Goal: Obtain resource: Obtain resource

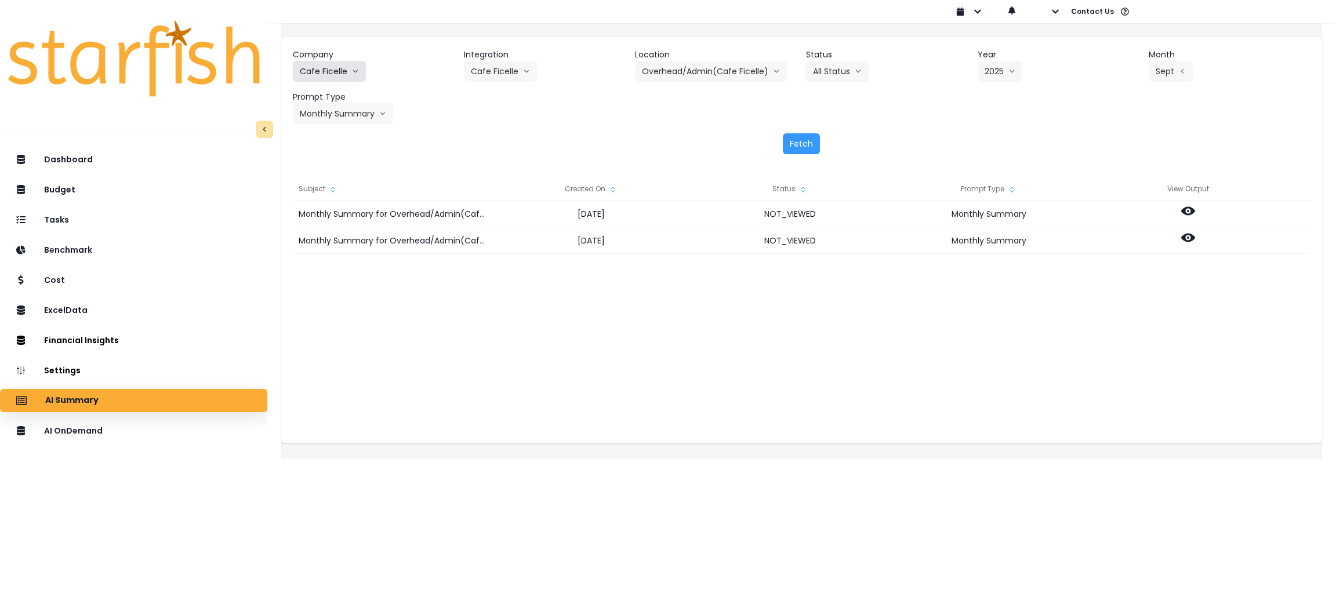
click at [360, 72] on button "Cafe Ficelle" at bounding box center [329, 71] width 73 height 21
click at [343, 56] on header "Company" at bounding box center [374, 55] width 162 height 12
click at [343, 70] on button "Cafe Ficelle" at bounding box center [329, 71] width 73 height 21
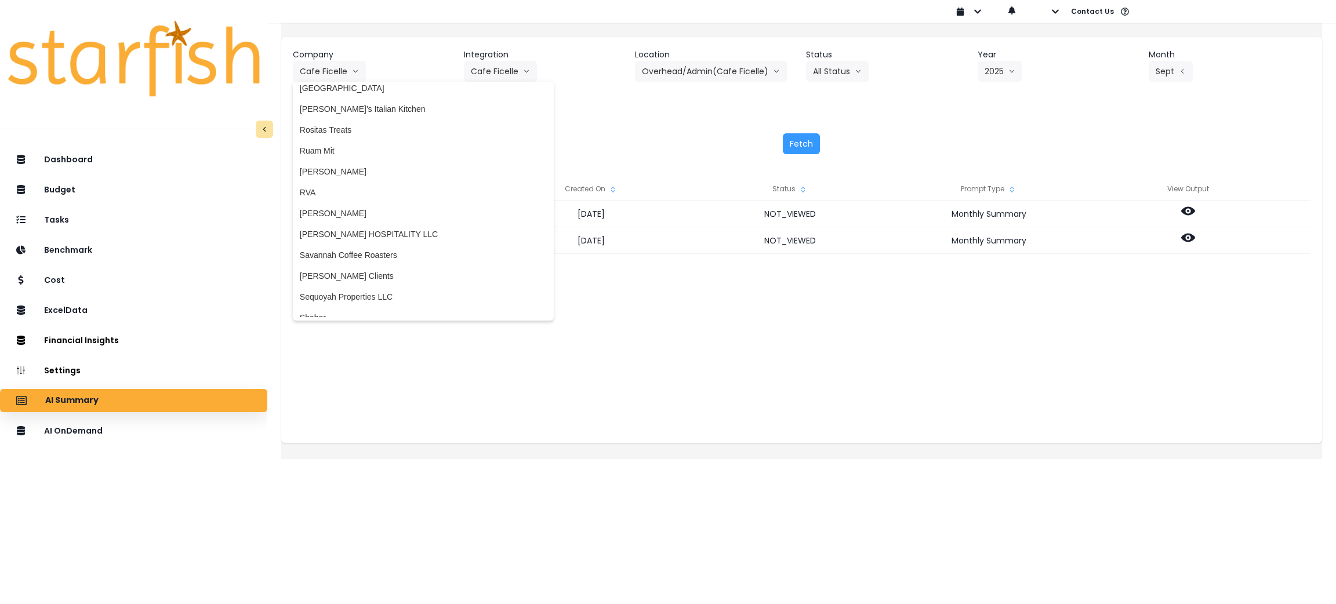
scroll to position [2523, 0]
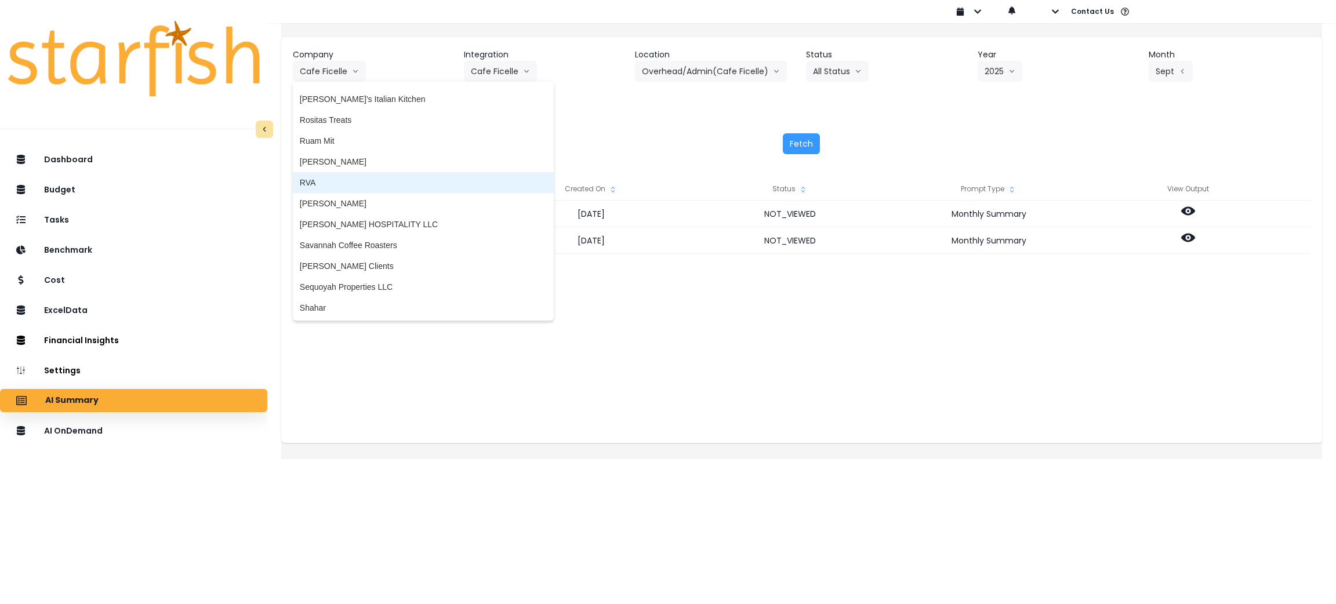
click at [326, 181] on span "RVA" at bounding box center [423, 183] width 247 height 12
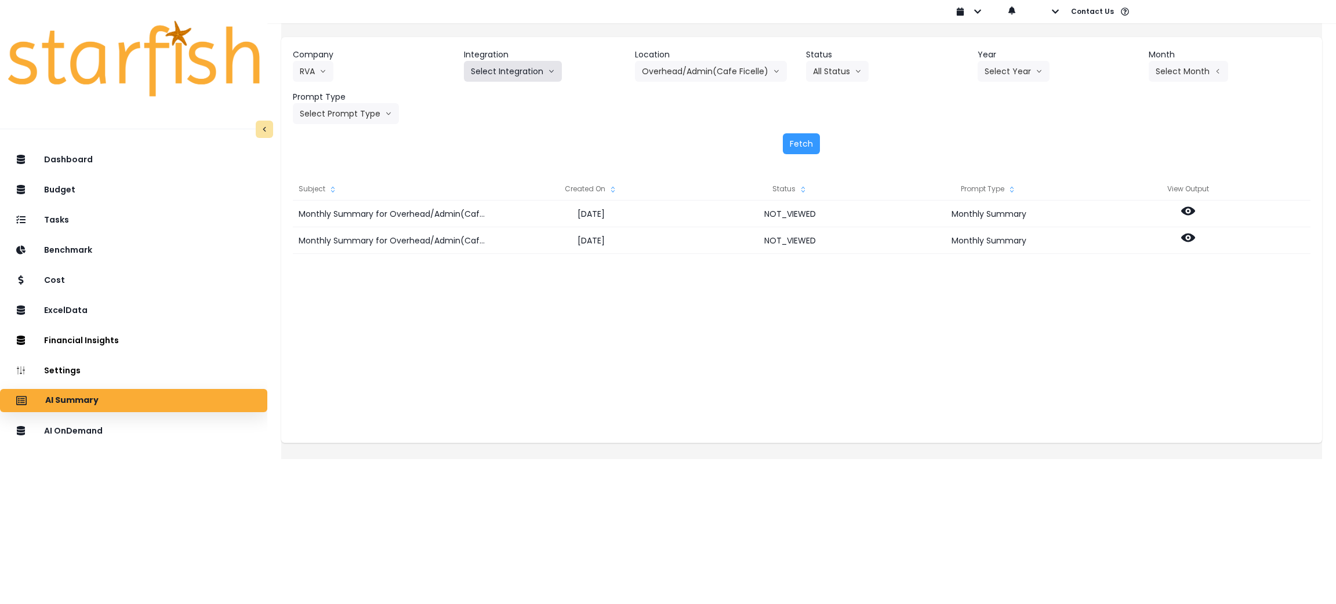
click at [499, 75] on button "Select Integration" at bounding box center [513, 71] width 98 height 21
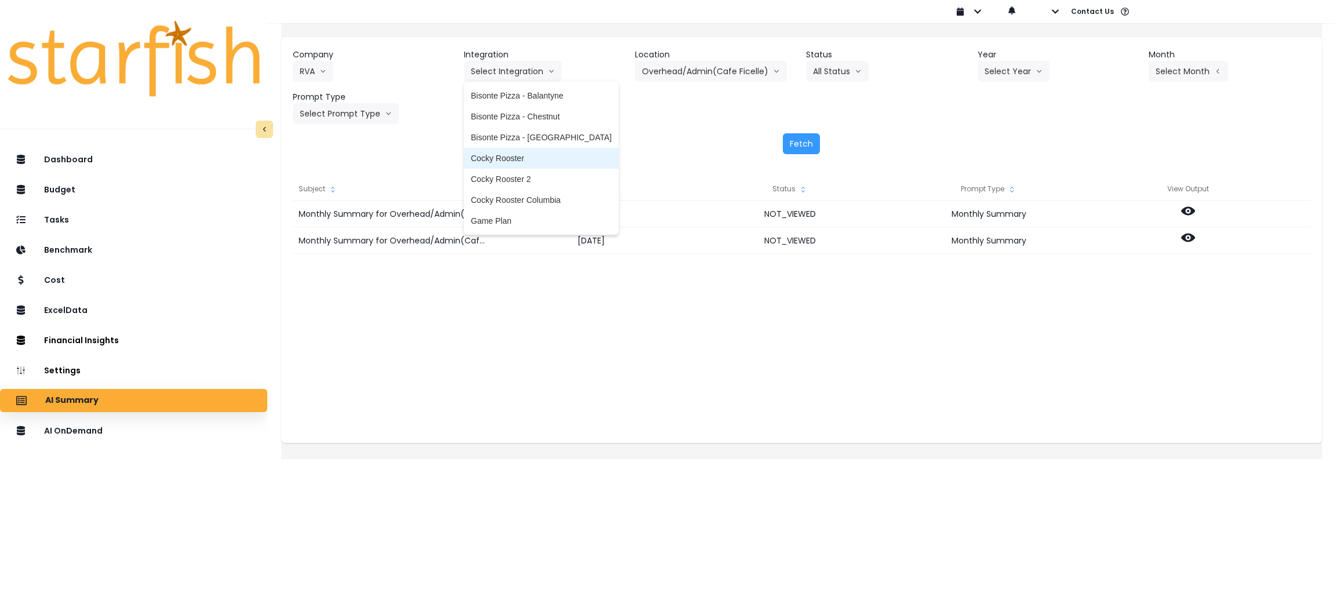
click at [544, 162] on span "Cocky Rooster" at bounding box center [541, 159] width 141 height 12
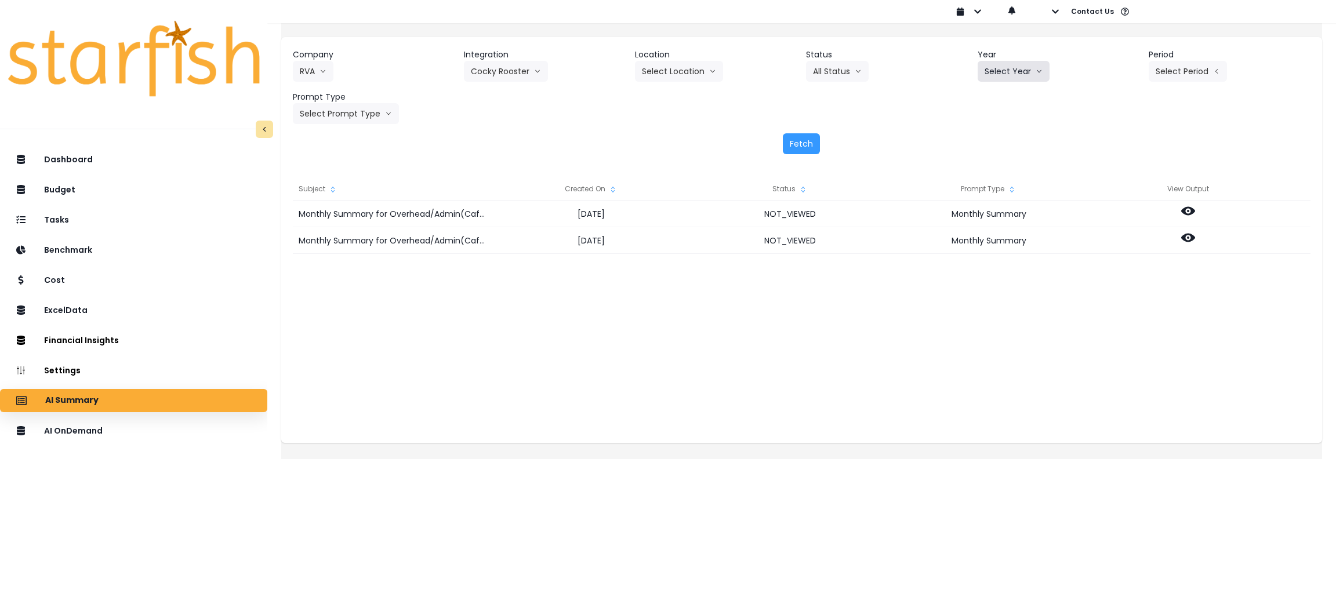
click at [989, 68] on button "Select Year" at bounding box center [1014, 71] width 72 height 21
click at [989, 137] on span "2025" at bounding box center [994, 138] width 18 height 12
click at [1160, 68] on button "Select Period" at bounding box center [1188, 71] width 78 height 21
click at [1120, 255] on li "P10" at bounding box center [1134, 262] width 28 height 21
click at [375, 116] on button "Select Prompt Type" at bounding box center [346, 113] width 106 height 21
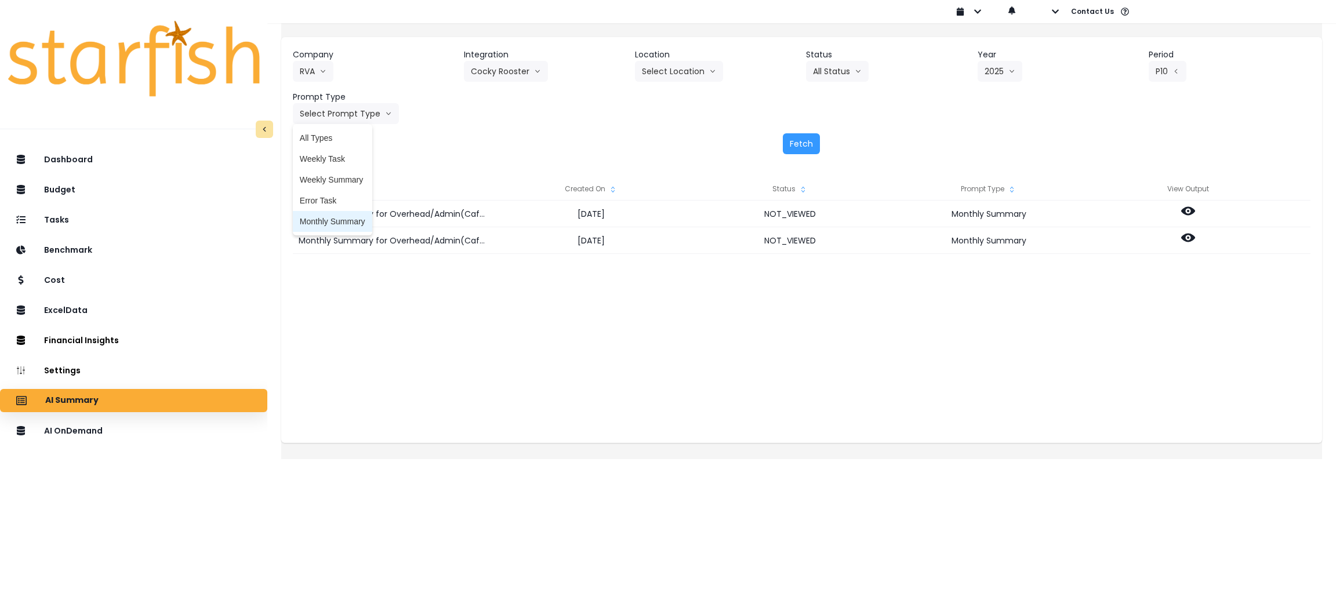
click at [354, 228] on li "Monthly Summary" at bounding box center [332, 221] width 79 height 21
click at [807, 148] on button "Fetch" at bounding box center [801, 143] width 37 height 21
click at [669, 132] on div "Company RVA 86 Costs Asti Bagel Cafe Balance Grille Bald Ginger Bar Business Po…" at bounding box center [801, 101] width 1041 height 129
click at [636, 148] on div "Fetch" at bounding box center [802, 143] width 1018 height 21
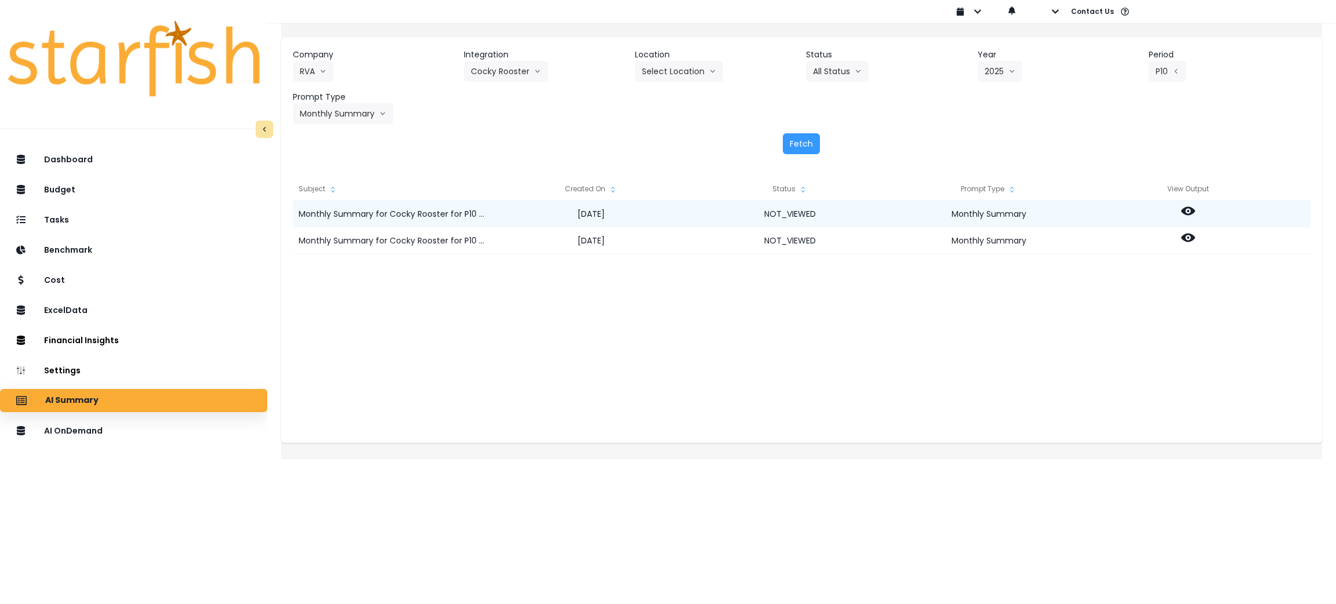
click at [1193, 208] on icon at bounding box center [1188, 211] width 14 height 14
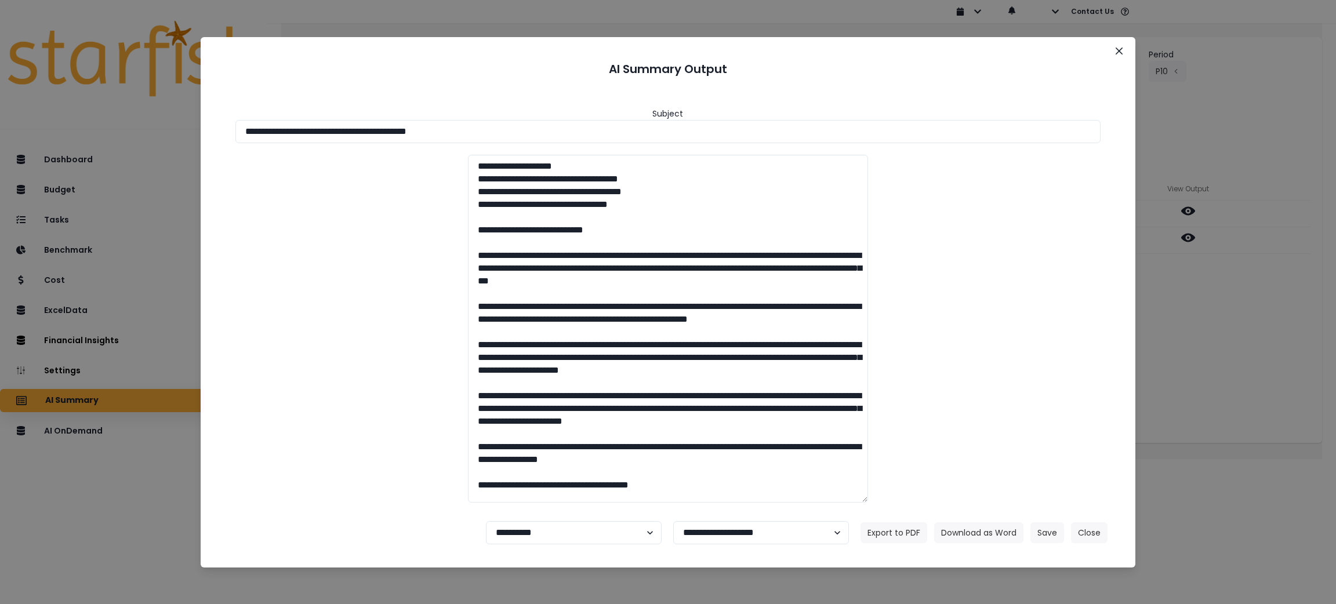
drag, startPoint x: 510, startPoint y: 133, endPoint x: 0, endPoint y: 133, distance: 509.7
click at [0, 133] on div "**********" at bounding box center [668, 302] width 1336 height 604
click at [977, 531] on button "Download as Word" at bounding box center [978, 532] width 89 height 21
click at [1250, 368] on div "**********" at bounding box center [668, 302] width 1336 height 604
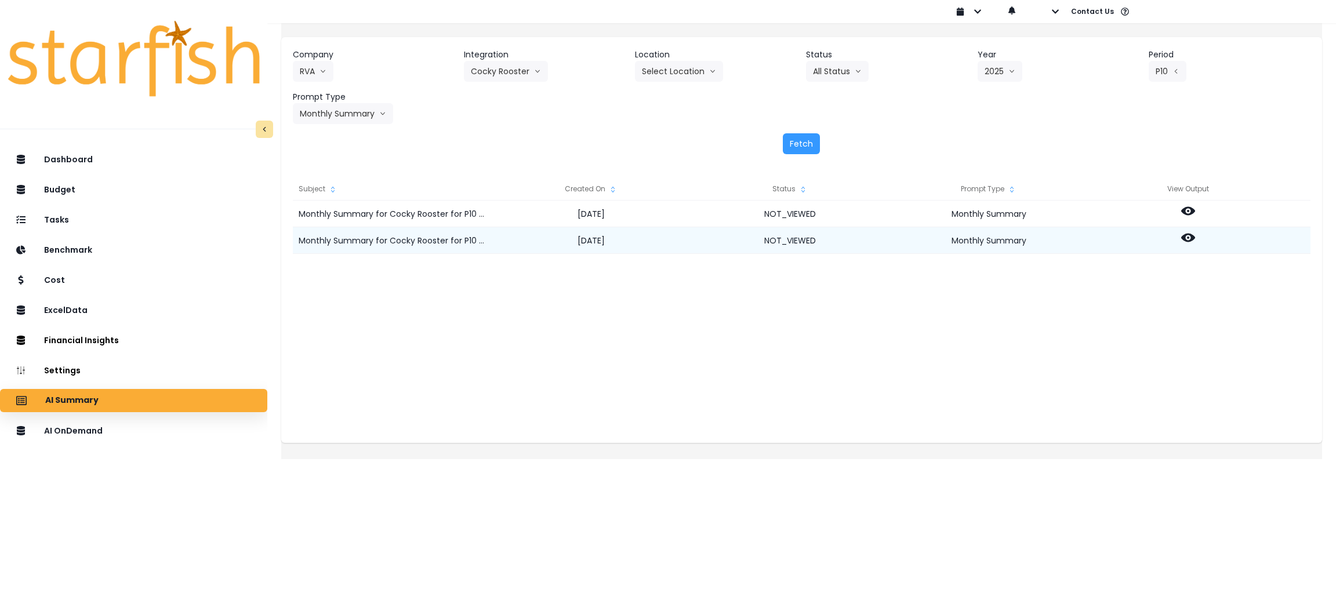
click at [1195, 234] on icon at bounding box center [1188, 238] width 14 height 9
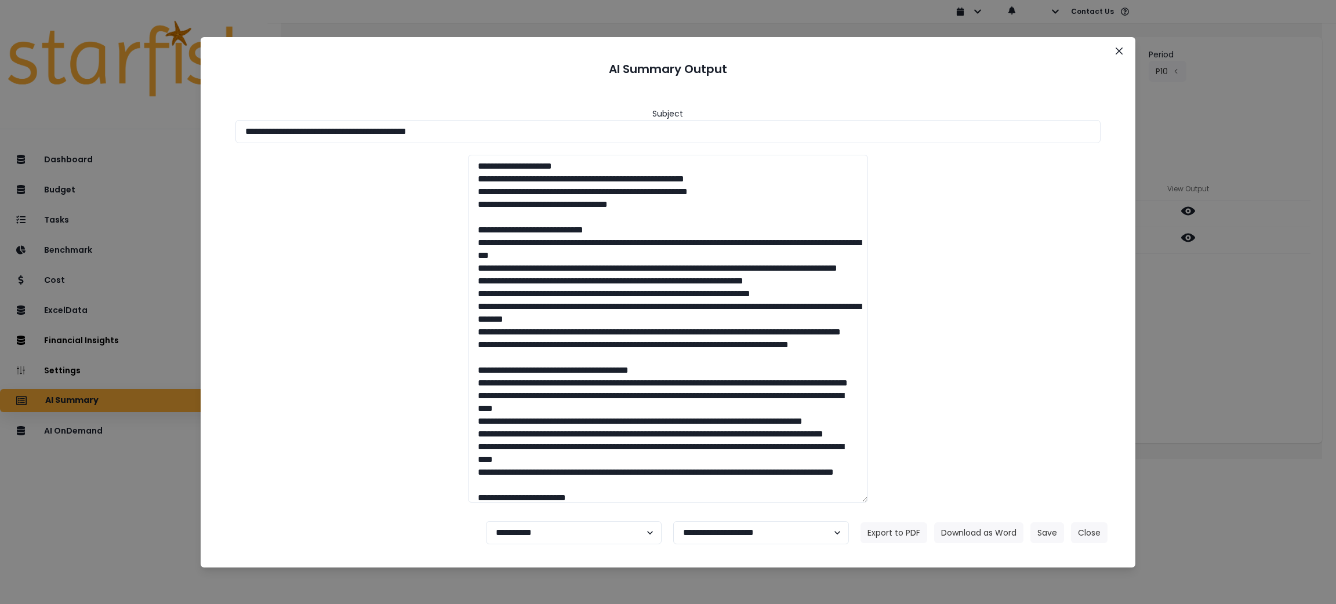
drag, startPoint x: 583, startPoint y: 128, endPoint x: 0, endPoint y: 103, distance: 583.4
click at [0, 103] on div "**********" at bounding box center [668, 302] width 1336 height 604
click at [973, 531] on button "Download as Word" at bounding box center [978, 532] width 89 height 21
click at [1085, 531] on button "Close" at bounding box center [1089, 532] width 37 height 21
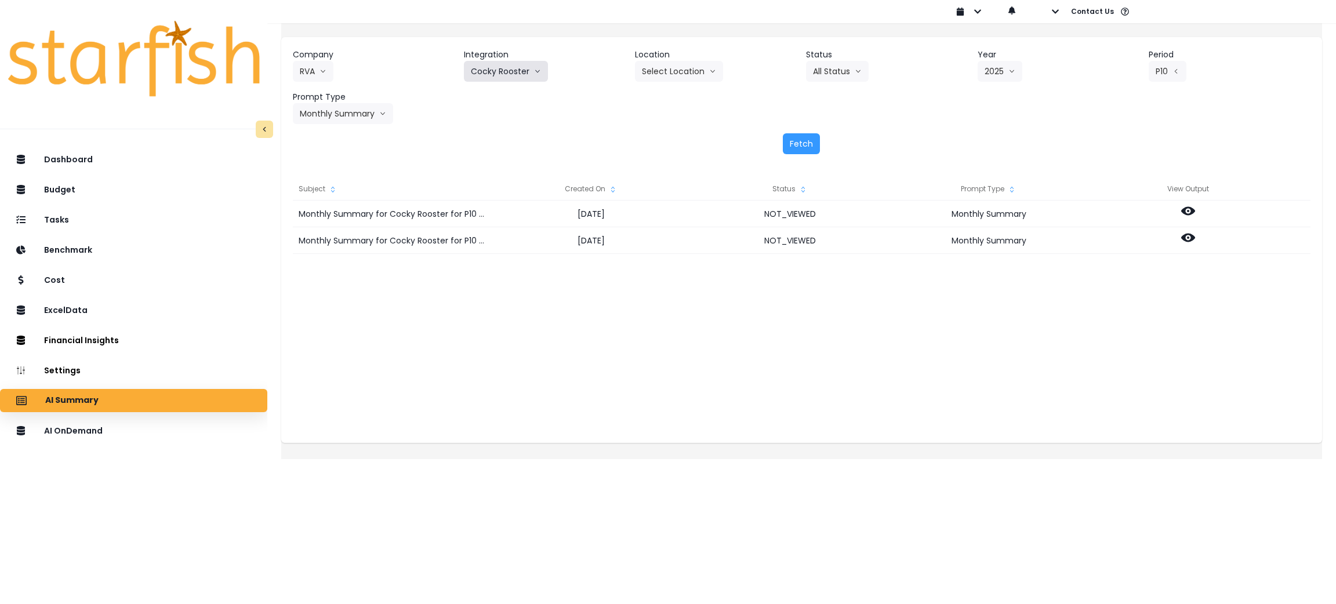
click at [516, 67] on button "Cocky Rooster" at bounding box center [506, 71] width 84 height 21
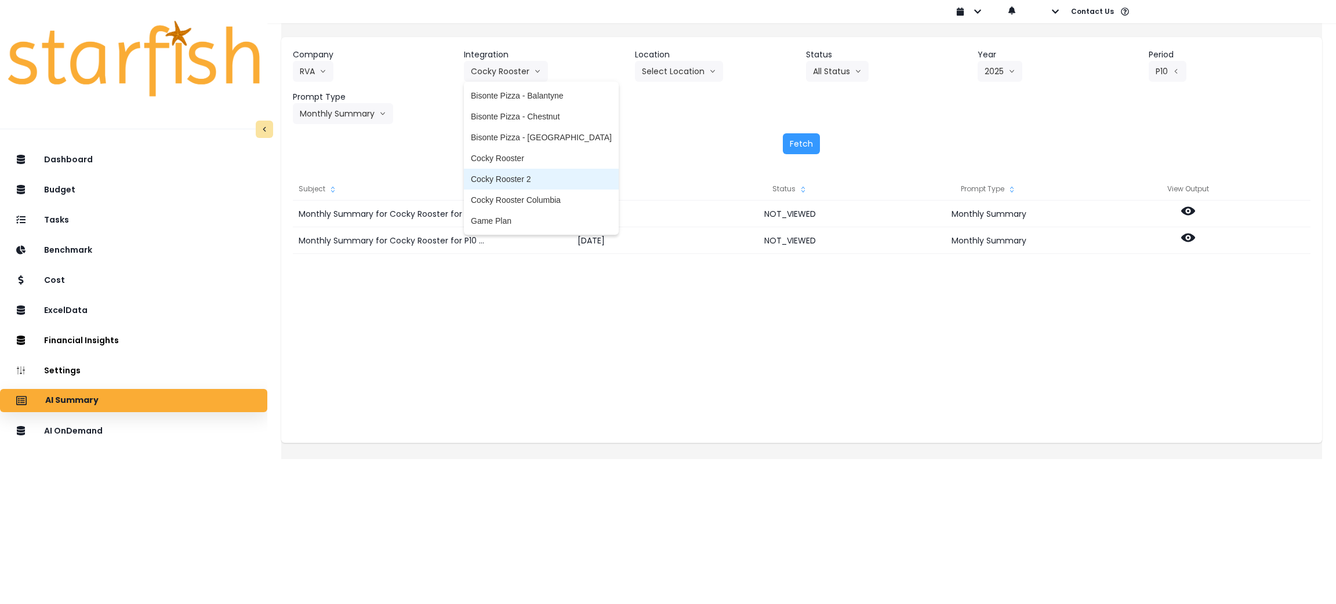
click at [527, 176] on span "Cocky Rooster 2" at bounding box center [541, 179] width 141 height 12
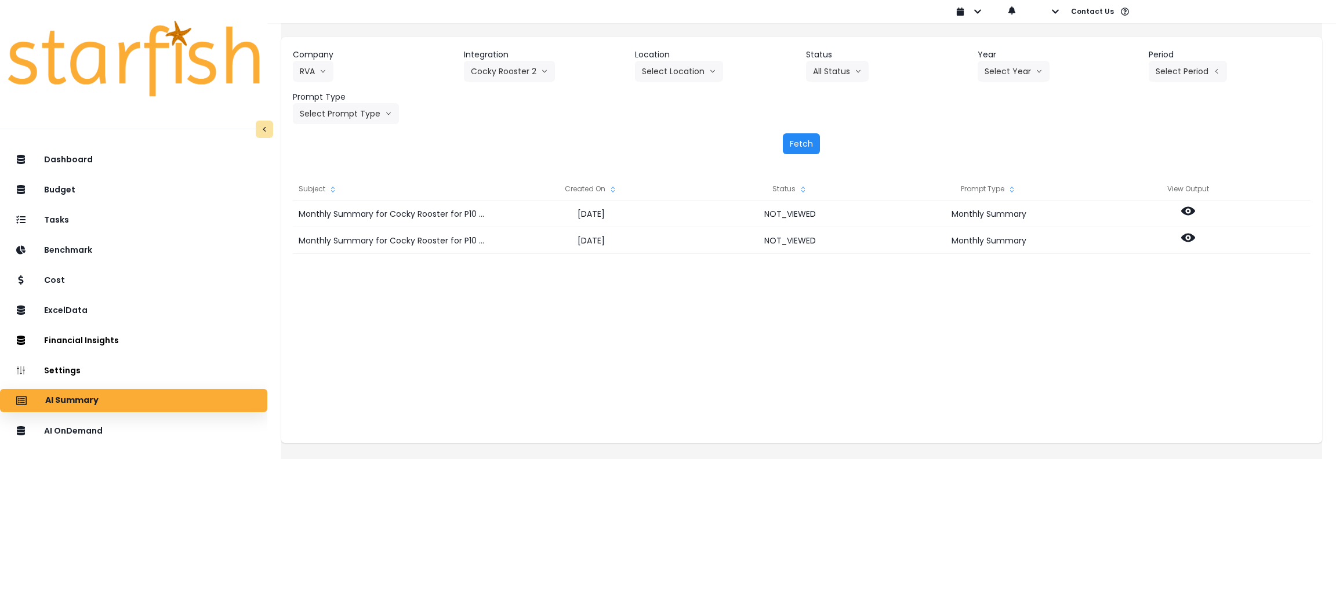
click at [794, 143] on button "Fetch" at bounding box center [801, 143] width 37 height 21
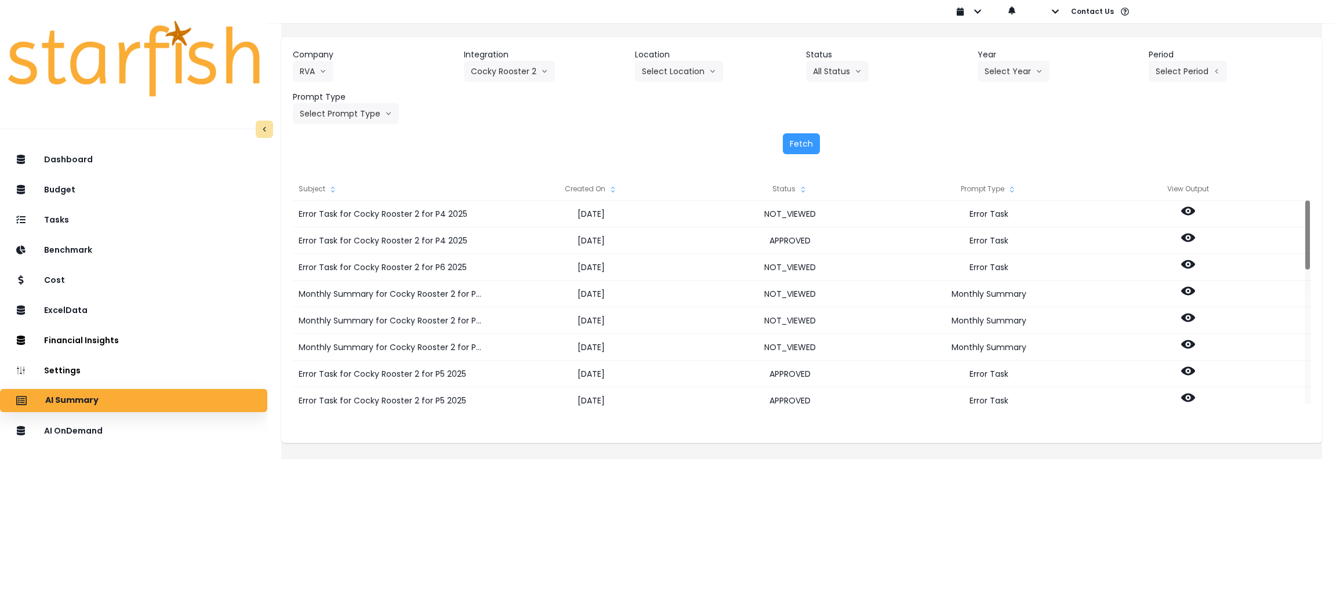
click at [688, 160] on div "Company RVA 86 Costs Asti Bagel Cafe Balance Grille Bald Ginger Bar Business Po…" at bounding box center [801, 101] width 1041 height 129
click at [661, 71] on button "Select Location" at bounding box center [679, 71] width 88 height 21
click at [524, 66] on button "Cocky Rooster 2" at bounding box center [509, 71] width 91 height 21
click at [963, 139] on div "Fetch" at bounding box center [802, 143] width 1018 height 21
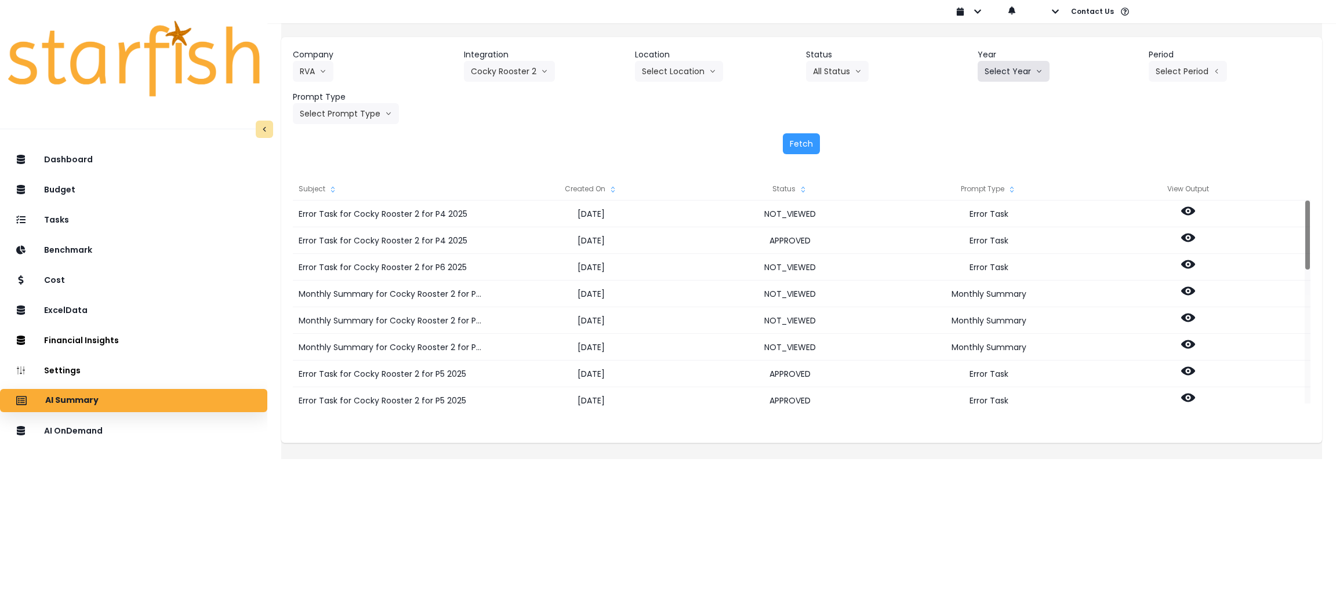
click at [1021, 79] on button "Select Year" at bounding box center [1014, 71] width 72 height 21
click at [985, 135] on span "2025" at bounding box center [994, 138] width 18 height 12
click at [1157, 72] on button "Select Period" at bounding box center [1188, 71] width 78 height 21
click at [1127, 266] on span "P10" at bounding box center [1134, 263] width 14 height 12
click at [376, 108] on button "Select Prompt Type" at bounding box center [346, 113] width 106 height 21
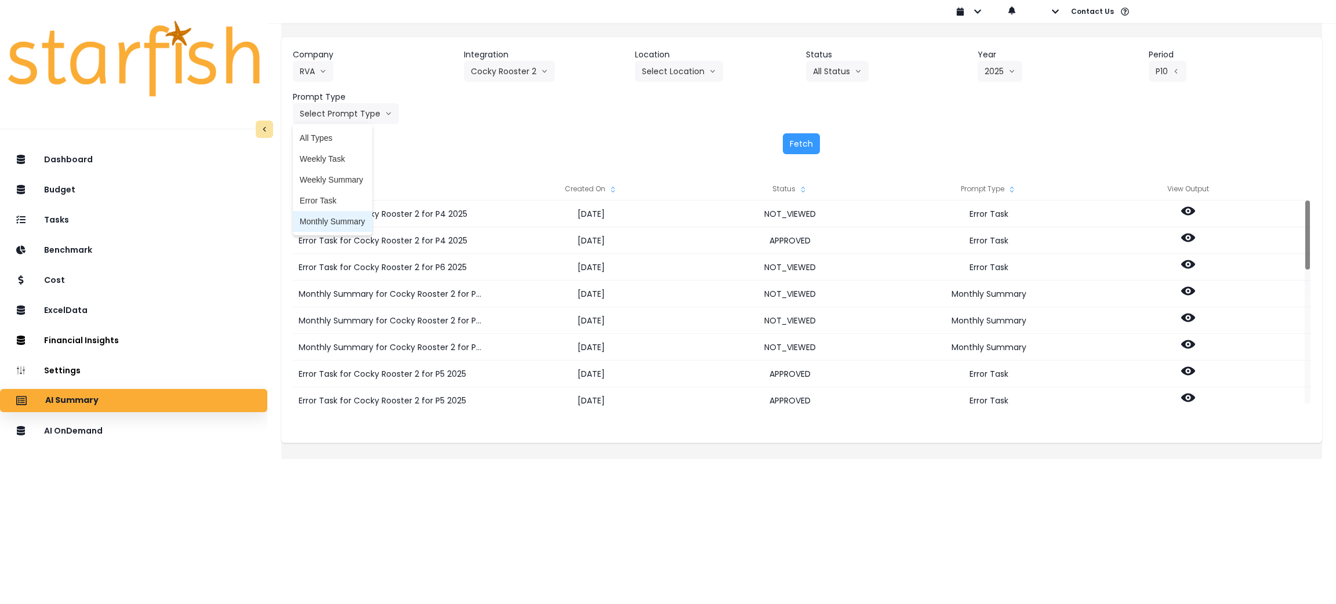
click at [350, 222] on span "Monthly Summary" at bounding box center [333, 222] width 66 height 12
click at [795, 146] on button "Fetch" at bounding box center [801, 143] width 37 height 21
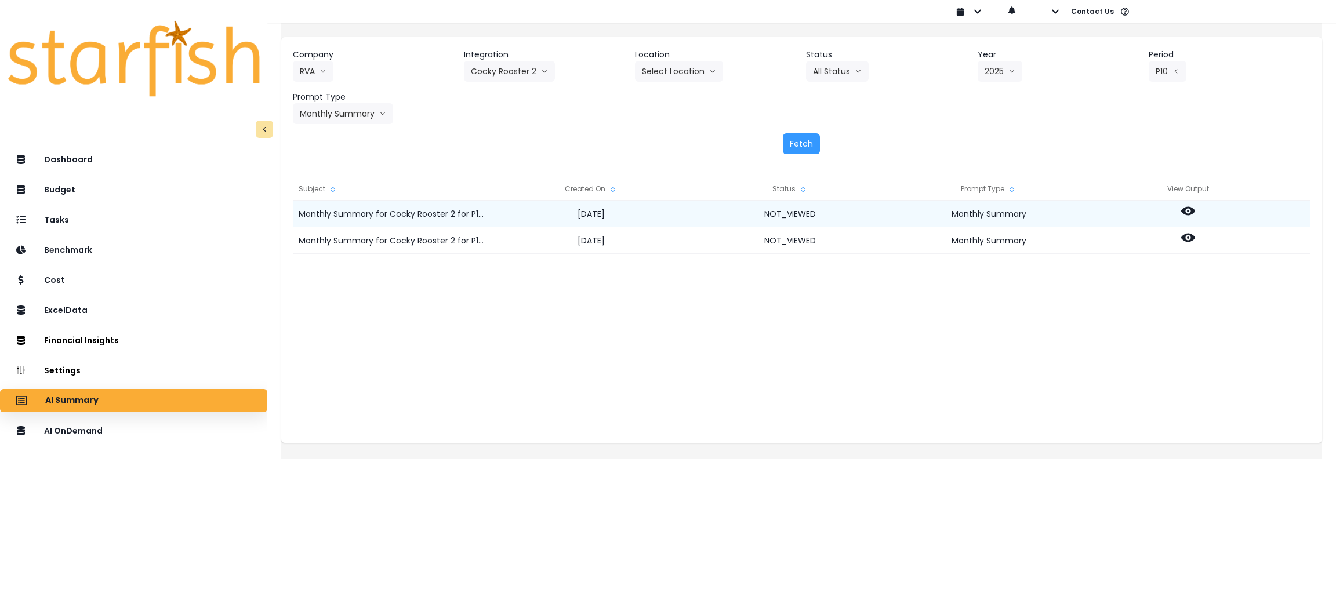
click at [1195, 212] on icon at bounding box center [1188, 211] width 14 height 9
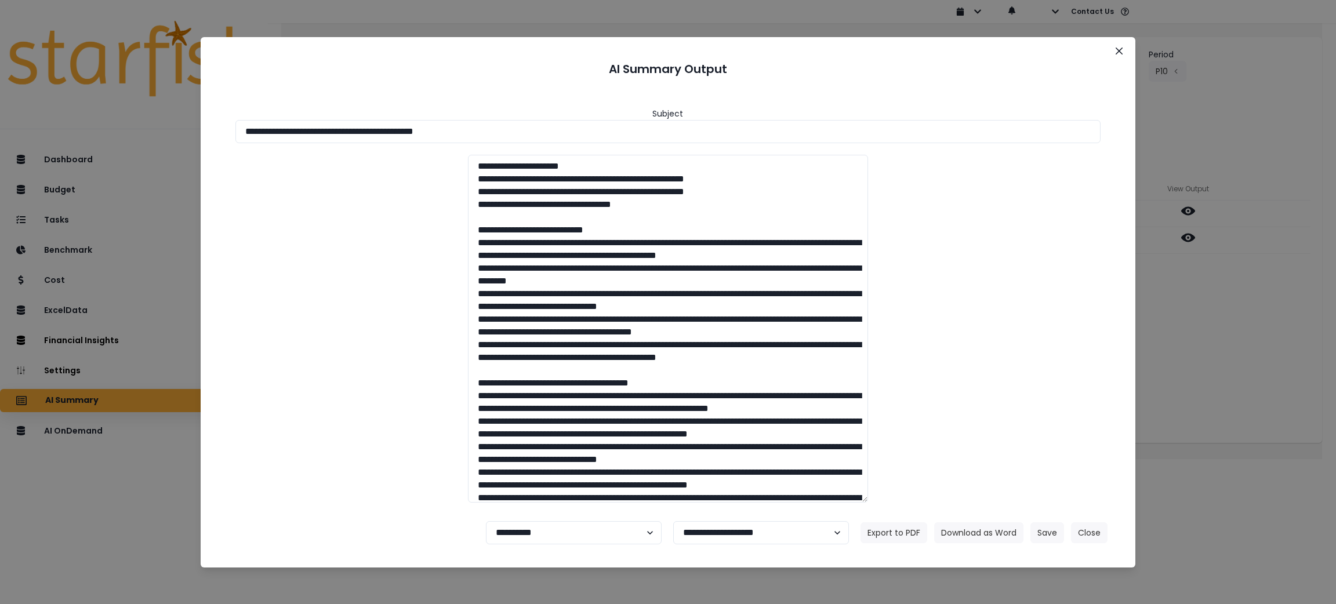
drag, startPoint x: 504, startPoint y: 125, endPoint x: 0, endPoint y: 118, distance: 504.0
click at [0, 118] on div "**********" at bounding box center [668, 302] width 1336 height 604
click at [972, 535] on button "Download as Word" at bounding box center [978, 532] width 89 height 21
drag, startPoint x: 1194, startPoint y: 398, endPoint x: 1191, endPoint y: 275, distance: 123.6
click at [1193, 398] on div "**********" at bounding box center [668, 302] width 1336 height 604
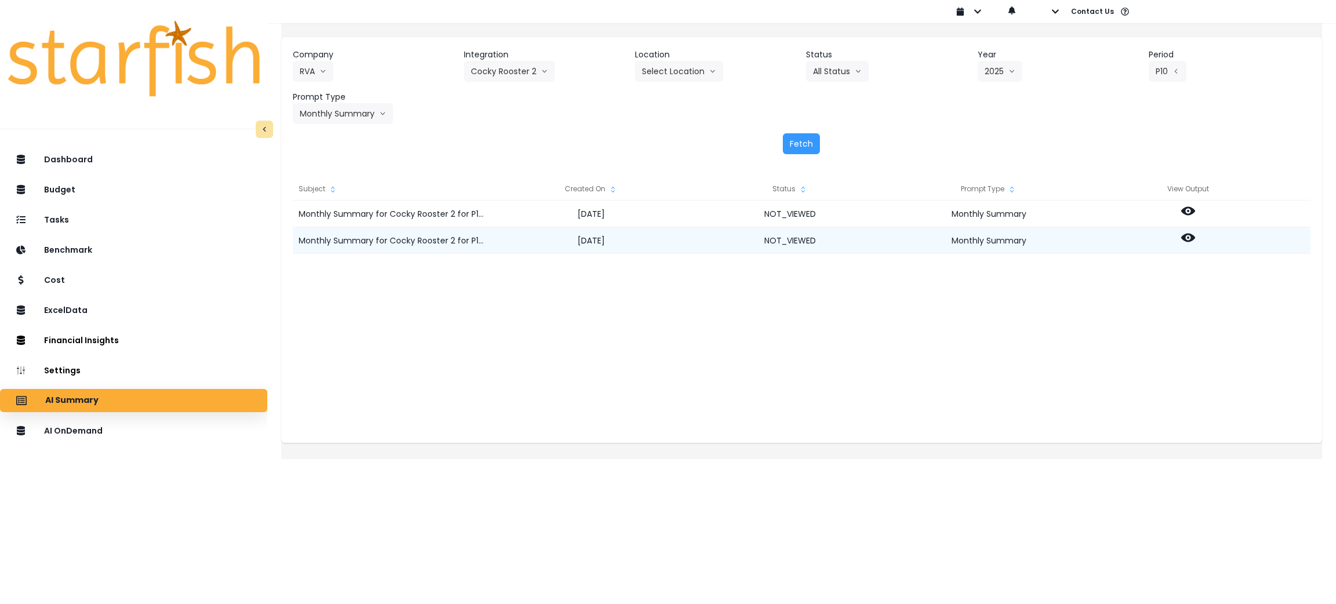
click at [1195, 235] on icon at bounding box center [1188, 238] width 14 height 9
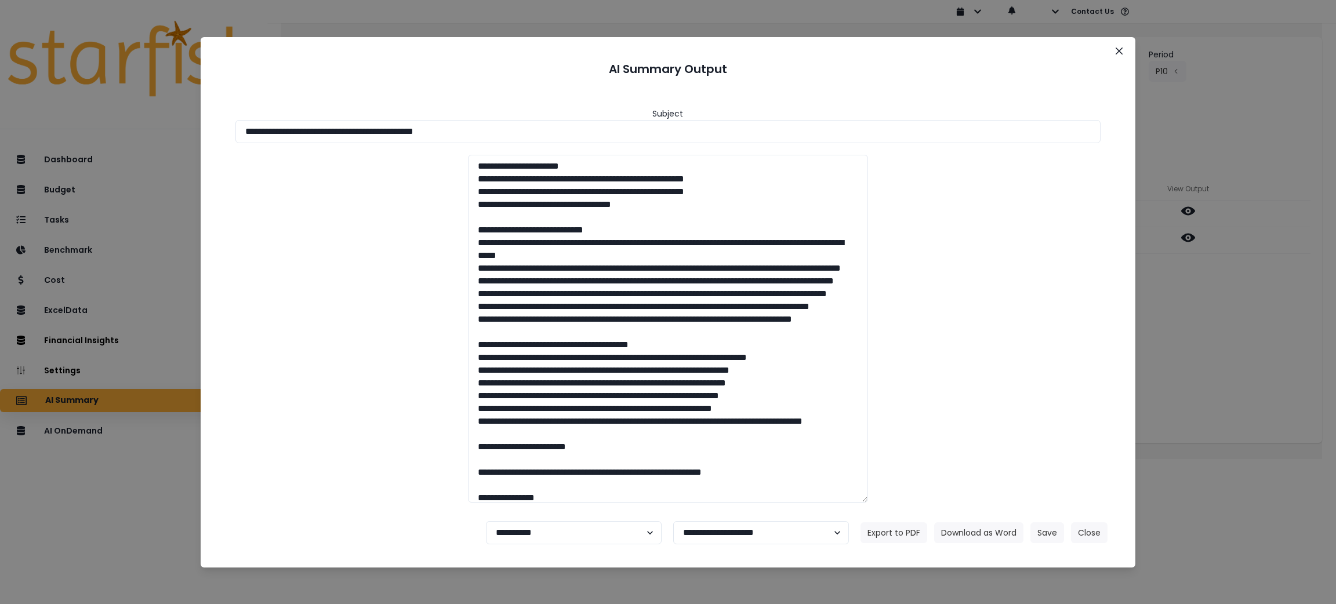
drag, startPoint x: 525, startPoint y: 124, endPoint x: 0, endPoint y: 113, distance: 524.9
click at [0, 113] on div "**********" at bounding box center [668, 302] width 1336 height 604
click at [984, 525] on button "Download as Word" at bounding box center [978, 532] width 89 height 21
